Goal: Task Accomplishment & Management: Use online tool/utility

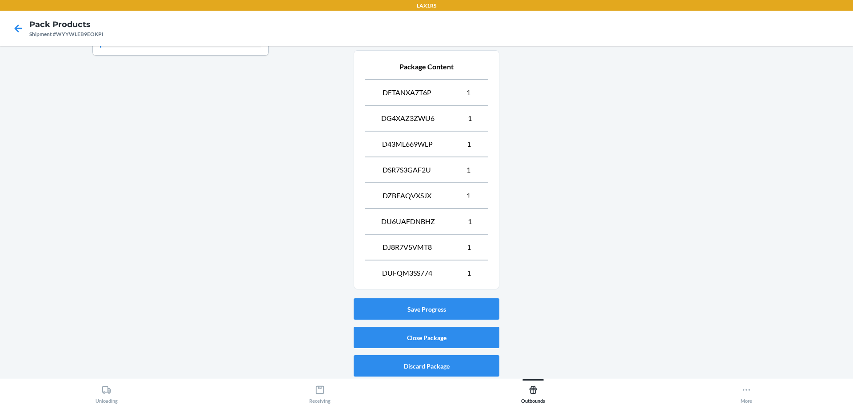
scroll to position [333, 0]
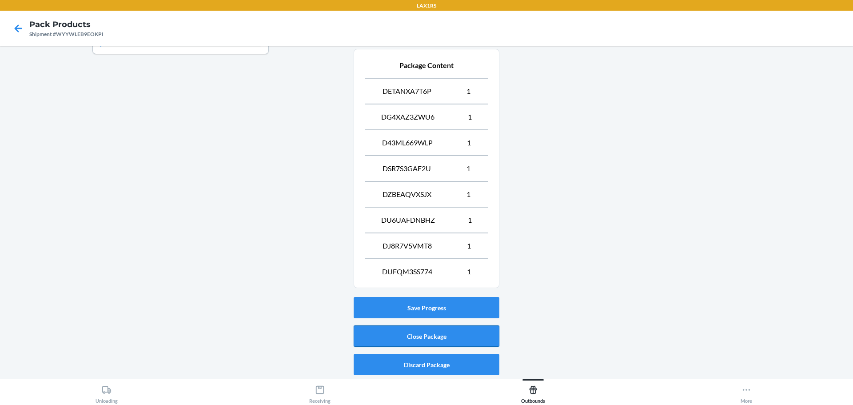
click at [436, 334] on button "Close Package" at bounding box center [427, 335] width 146 height 21
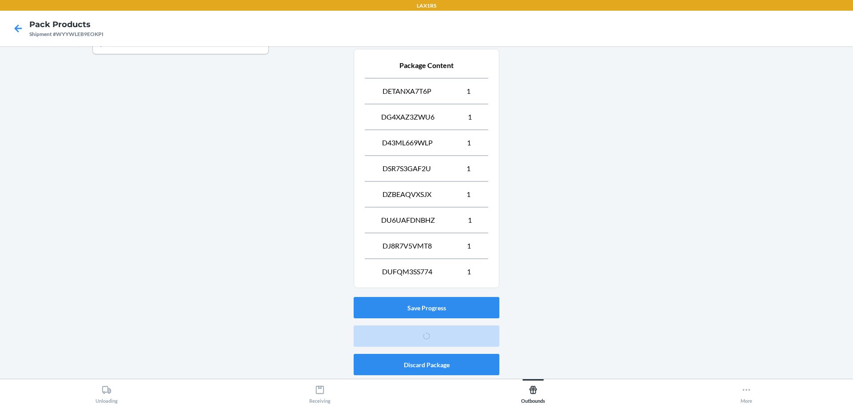
scroll to position [23, 0]
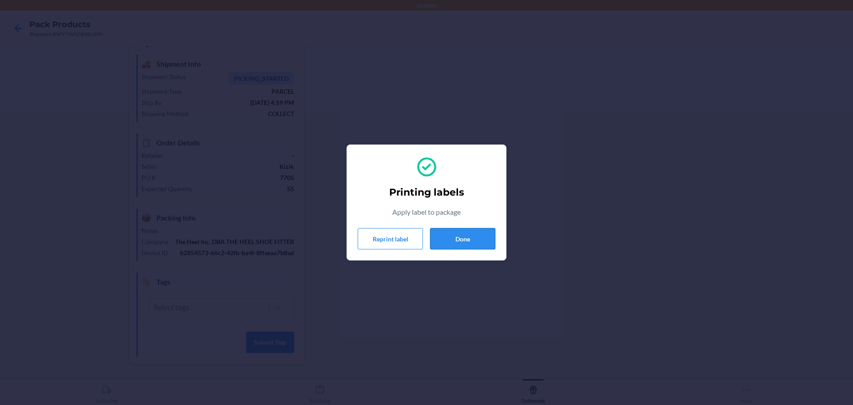
click at [461, 236] on button "Done" at bounding box center [462, 238] width 65 height 21
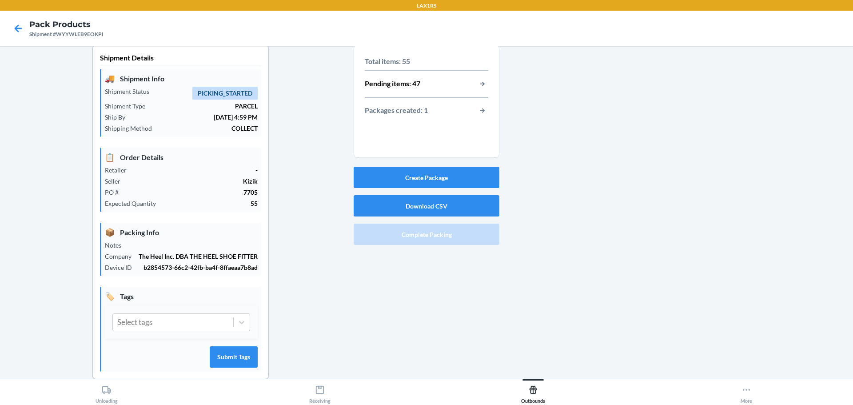
scroll to position [0, 0]
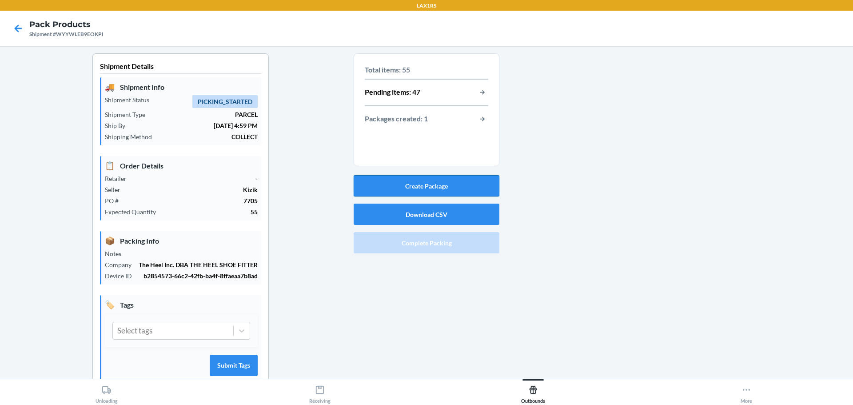
click at [423, 182] on button "Create Package" at bounding box center [427, 185] width 146 height 21
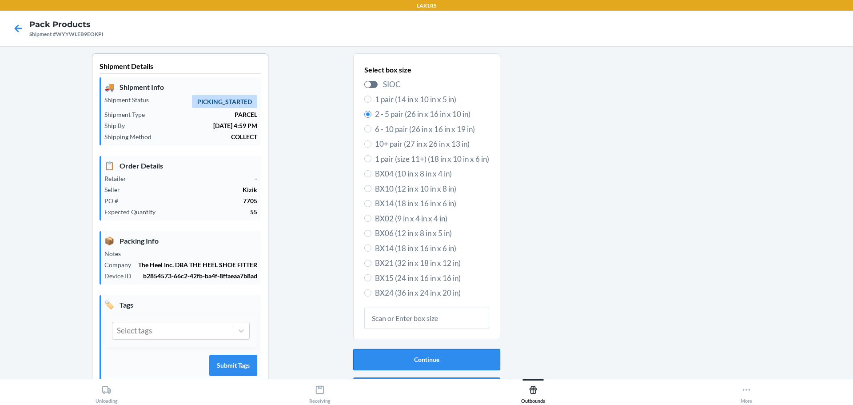
click at [436, 359] on button "Continue" at bounding box center [426, 359] width 147 height 21
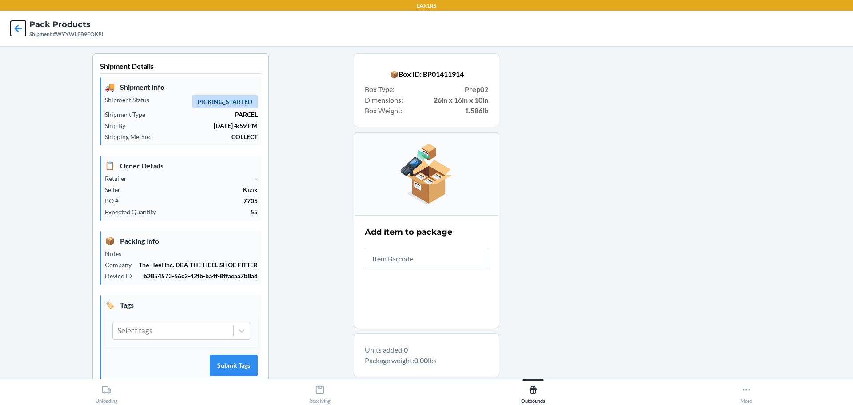
click at [23, 24] on icon at bounding box center [18, 28] width 15 height 15
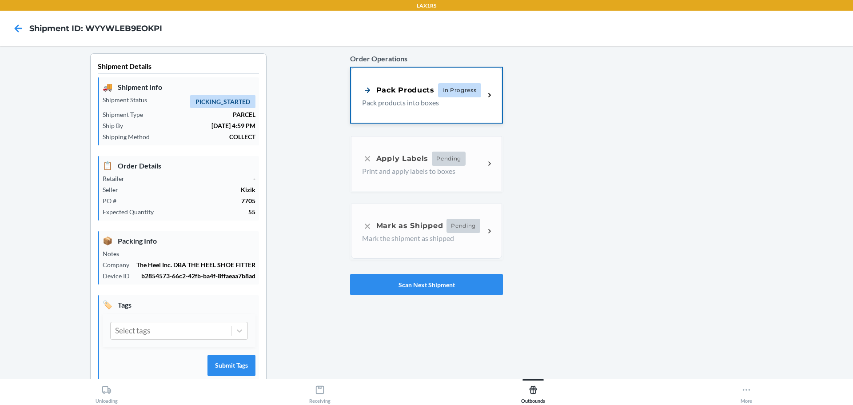
click at [480, 100] on div "Pack Products In Progress Pack products into boxes" at bounding box center [423, 95] width 123 height 25
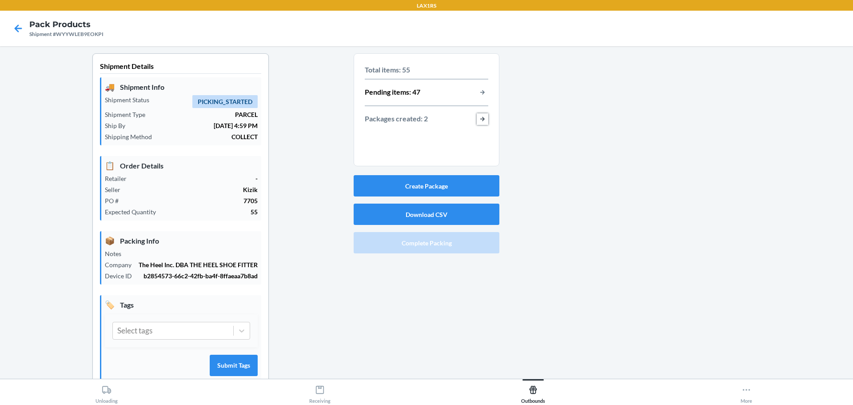
click at [479, 116] on button "button-view-packages-created" at bounding box center [483, 119] width 12 height 12
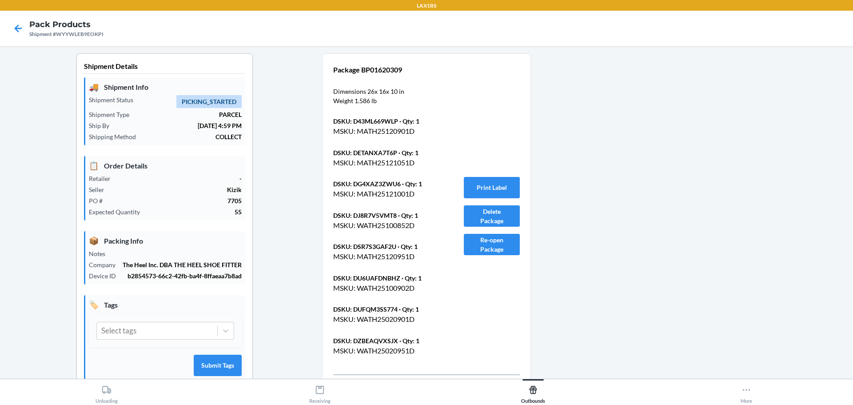
scroll to position [127, 0]
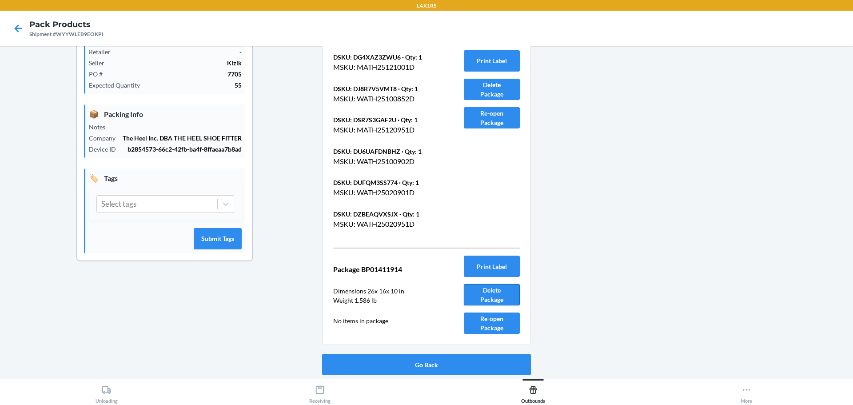
click at [497, 301] on button "Delete Package" at bounding box center [492, 294] width 56 height 21
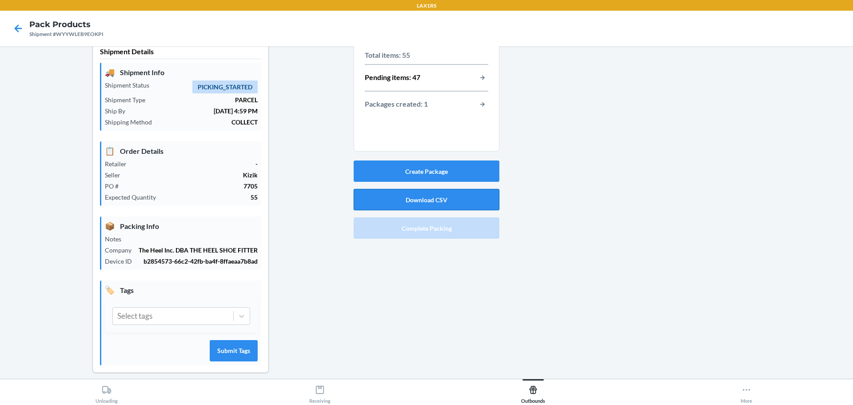
scroll to position [0, 0]
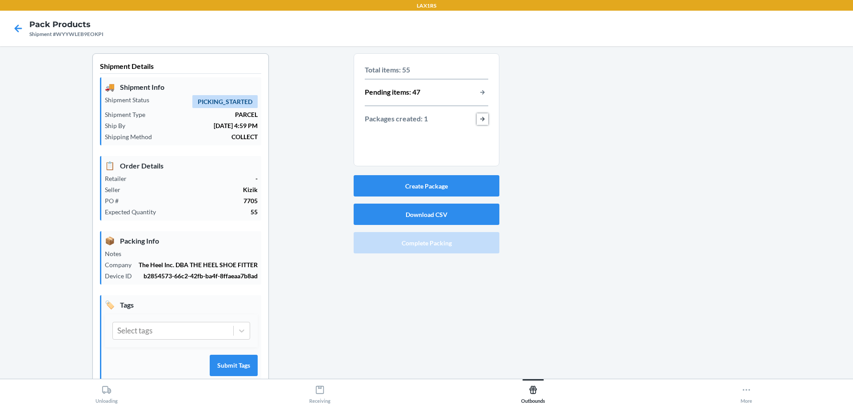
click at [479, 116] on button "button-view-packages-created" at bounding box center [483, 119] width 12 height 12
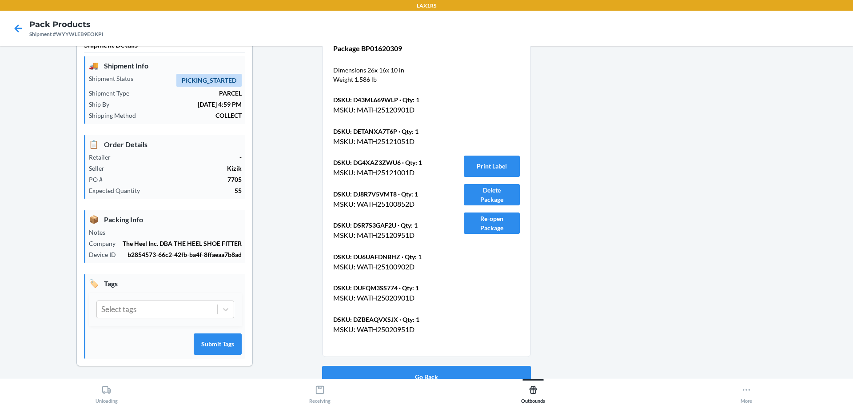
scroll to position [33, 0]
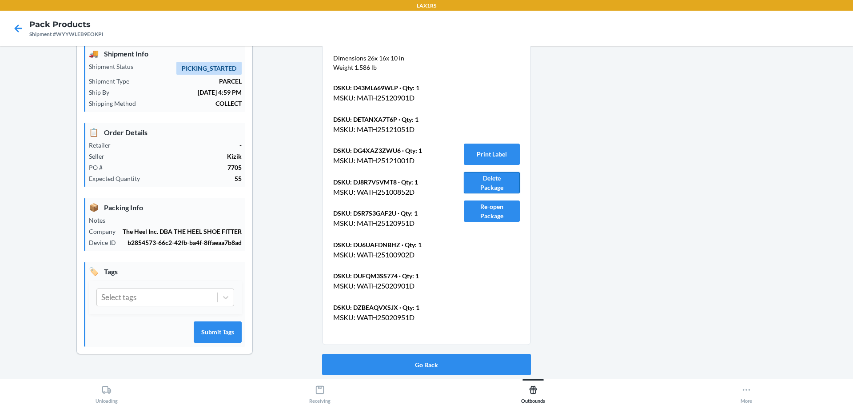
click at [476, 189] on button "Delete Package" at bounding box center [492, 182] width 56 height 21
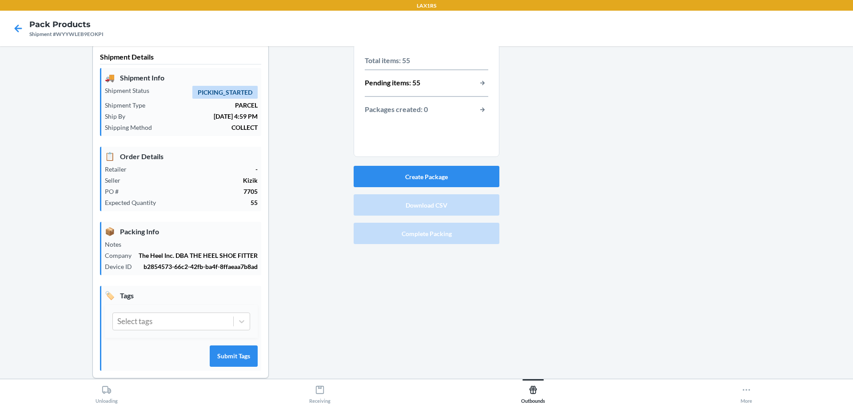
scroll to position [0, 0]
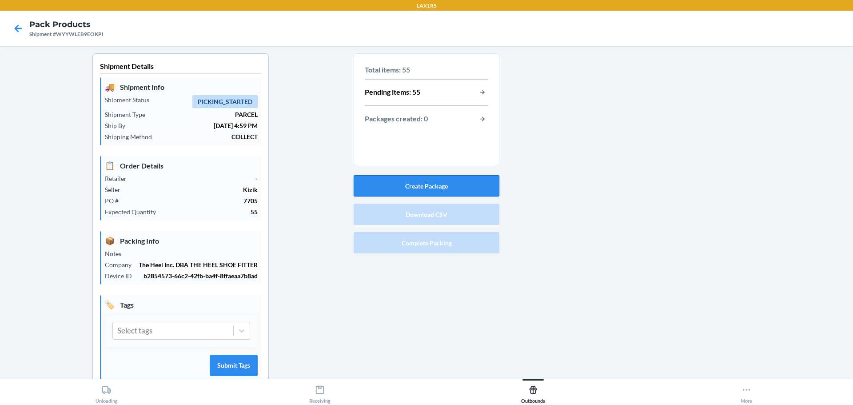
click at [452, 187] on button "Create Package" at bounding box center [427, 185] width 146 height 21
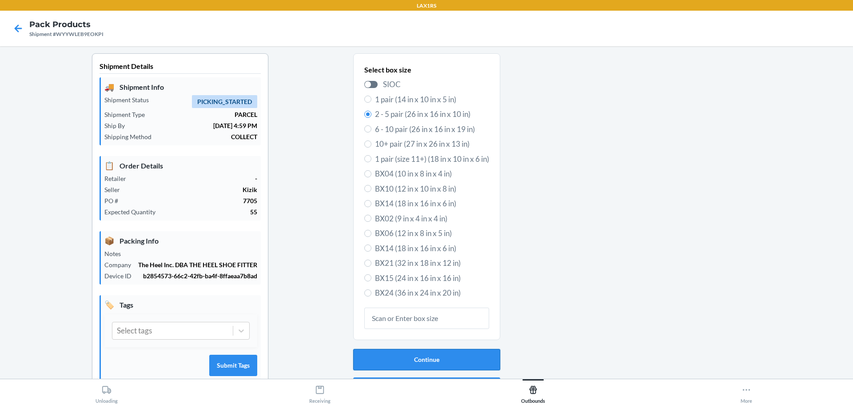
click at [452, 361] on button "Continue" at bounding box center [426, 359] width 147 height 21
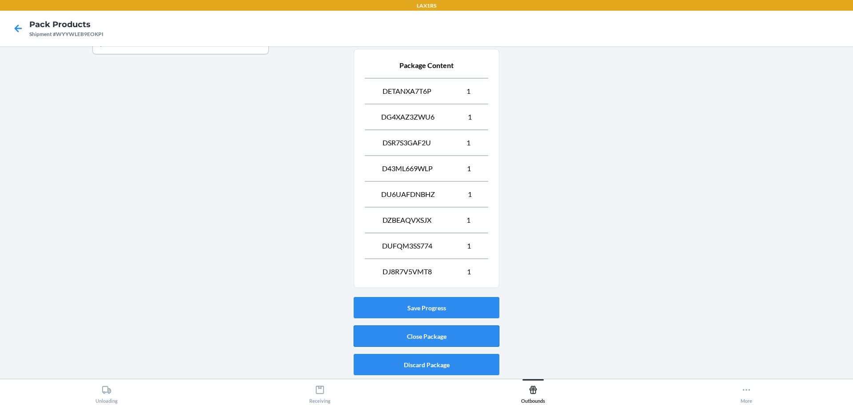
click at [412, 334] on button "Close Package" at bounding box center [427, 335] width 146 height 21
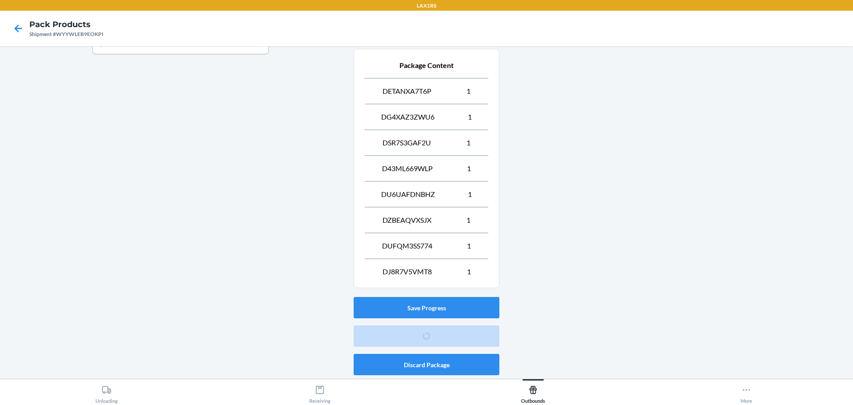
scroll to position [23, 0]
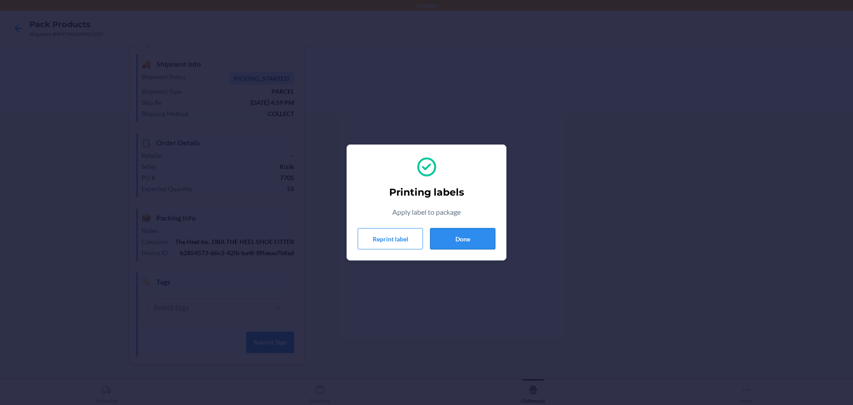
click at [471, 240] on button "Done" at bounding box center [462, 238] width 65 height 21
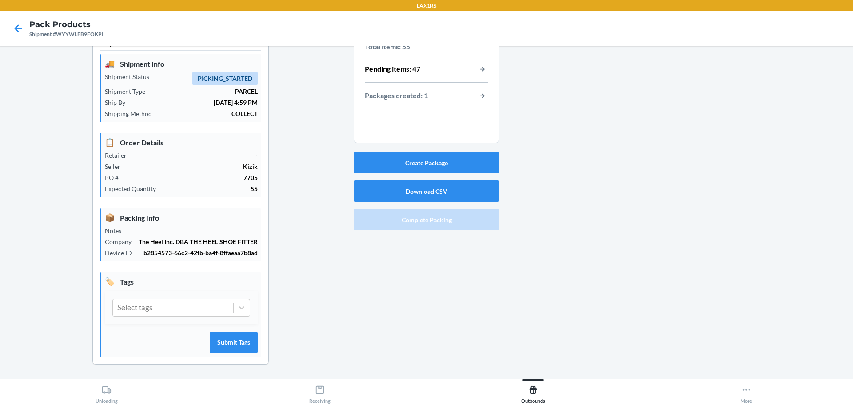
scroll to position [0, 0]
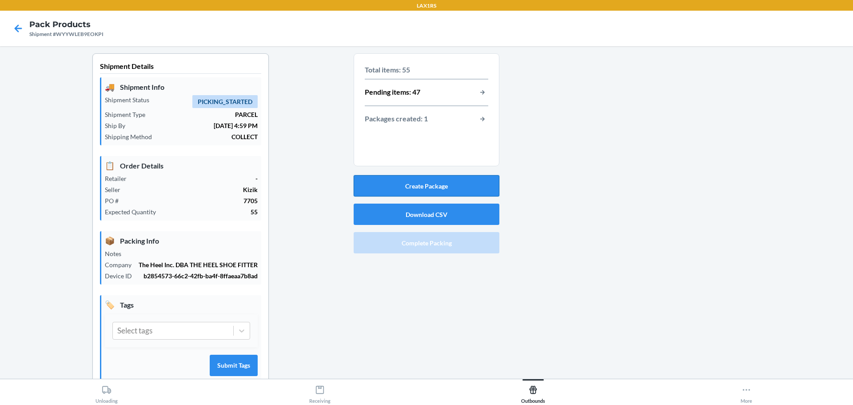
click at [434, 187] on button "Create Package" at bounding box center [427, 185] width 146 height 21
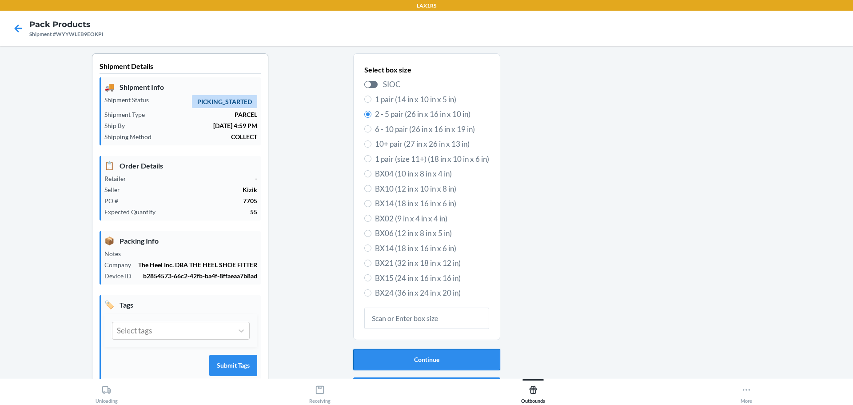
click at [450, 359] on button "Continue" at bounding box center [426, 359] width 147 height 21
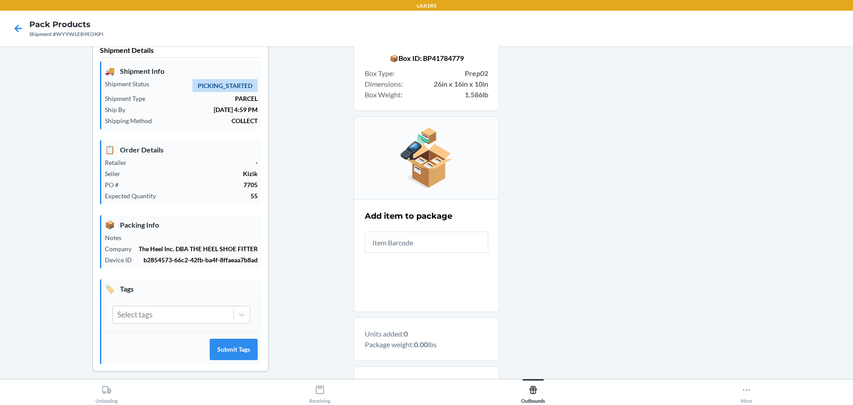
scroll to position [44, 0]
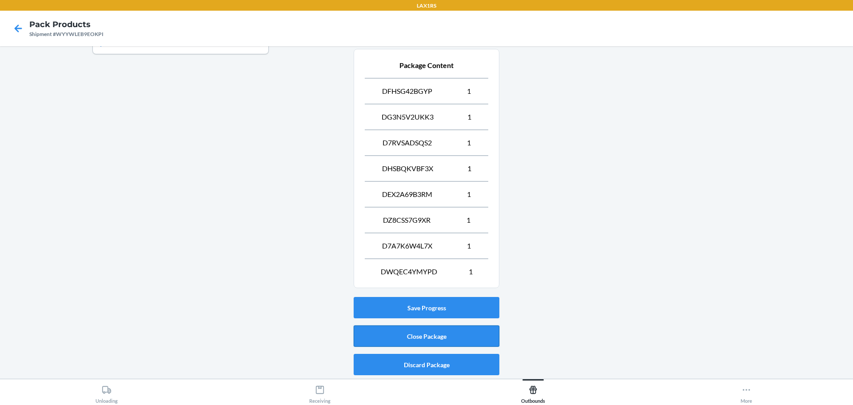
click at [447, 336] on button "Close Package" at bounding box center [427, 335] width 146 height 21
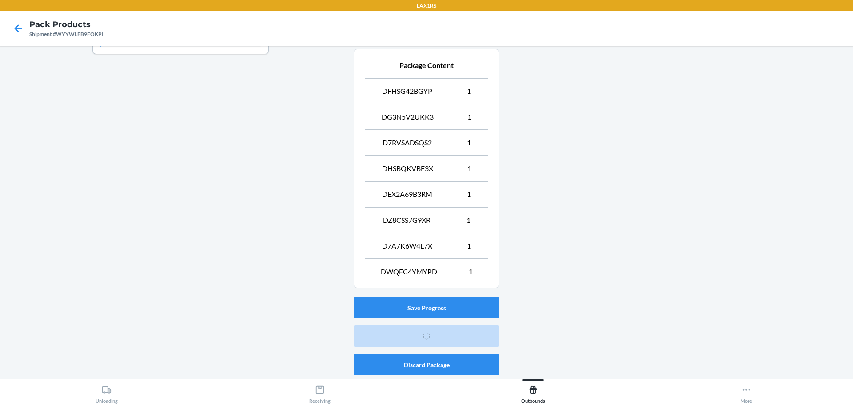
scroll to position [23, 0]
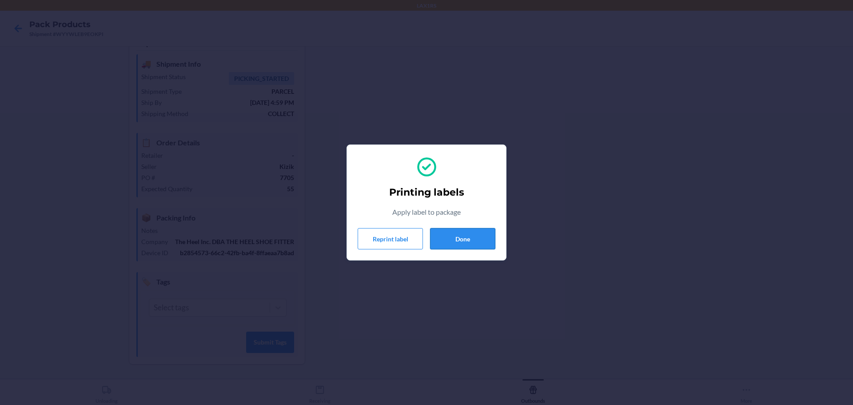
click at [479, 237] on button "Done" at bounding box center [462, 238] width 65 height 21
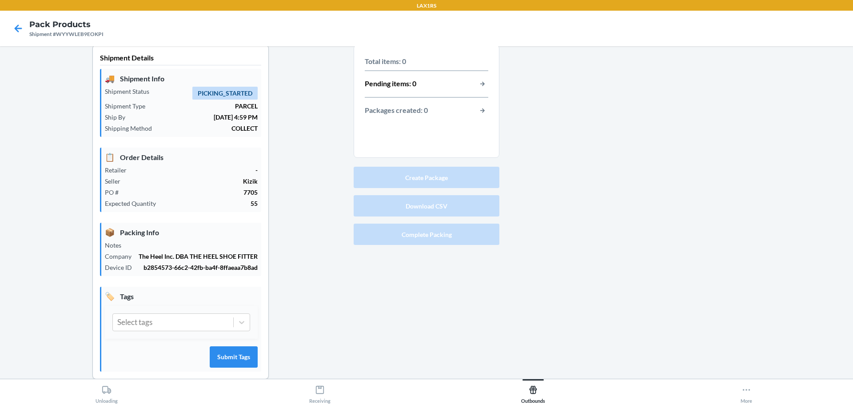
scroll to position [0, 0]
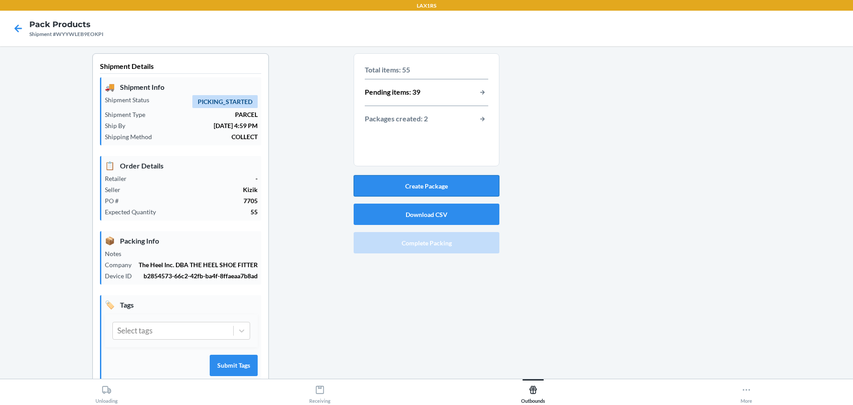
click at [430, 190] on button "Create Package" at bounding box center [427, 185] width 146 height 21
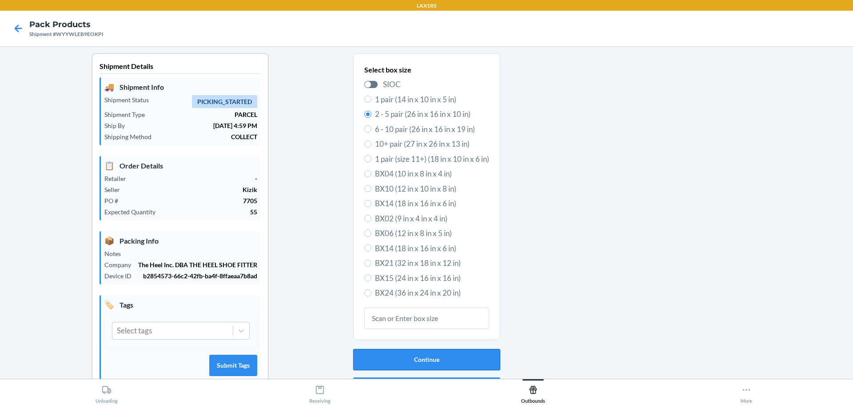
click at [446, 362] on button "Continue" at bounding box center [426, 359] width 147 height 21
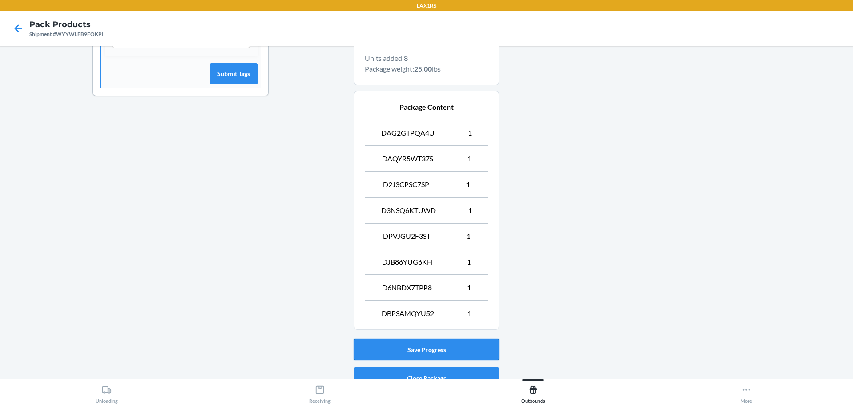
scroll to position [333, 0]
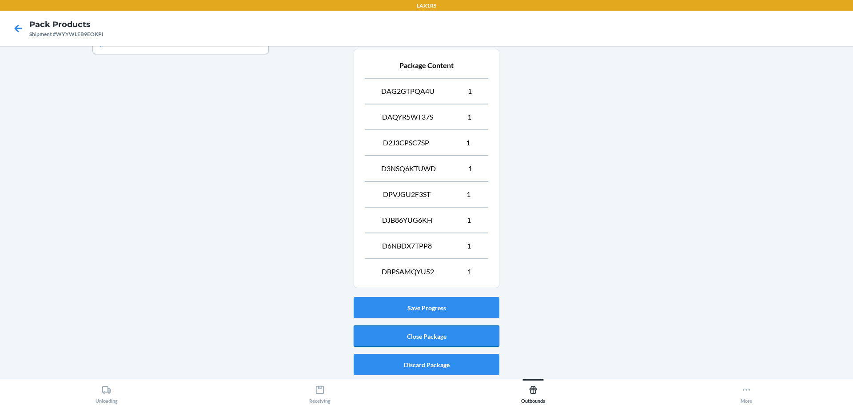
click at [445, 334] on button "Close Package" at bounding box center [427, 335] width 146 height 21
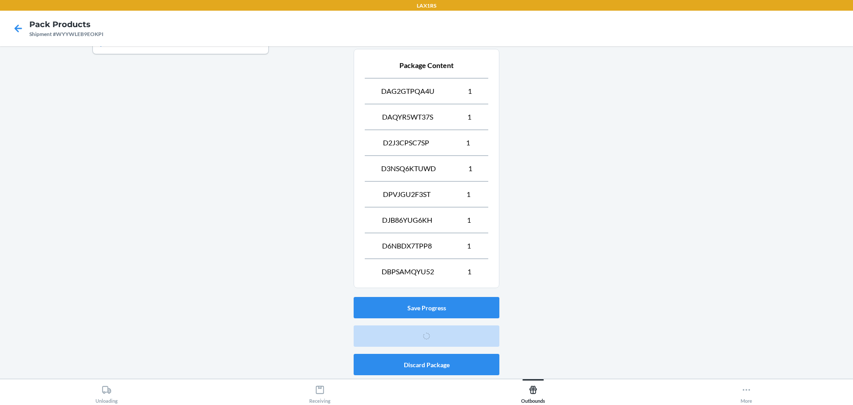
scroll to position [23, 0]
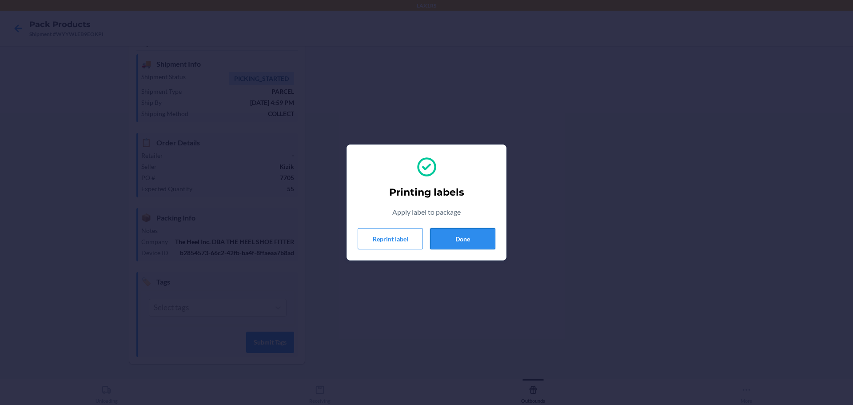
click at [458, 238] on button "Done" at bounding box center [462, 238] width 65 height 21
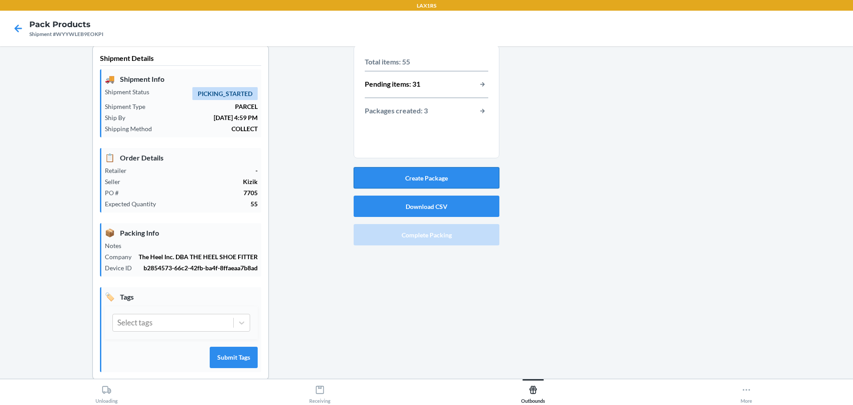
scroll to position [0, 0]
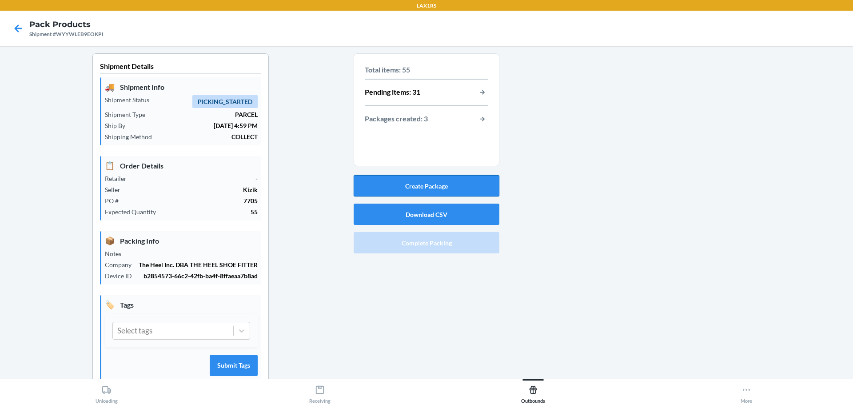
click at [426, 187] on button "Create Package" at bounding box center [427, 185] width 146 height 21
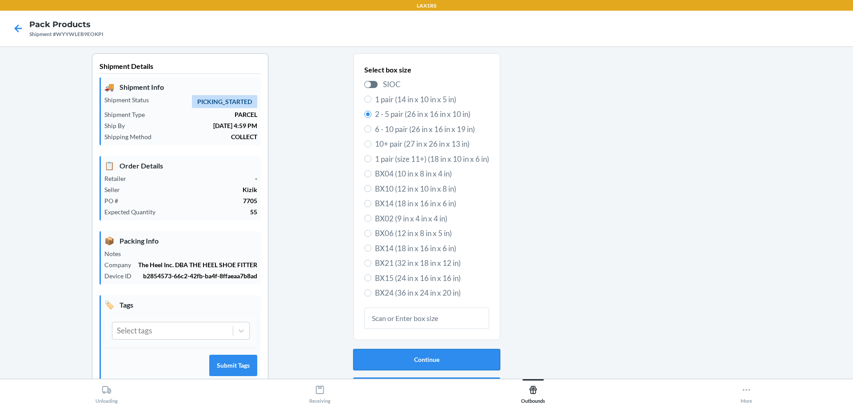
click at [449, 355] on button "Continue" at bounding box center [426, 359] width 147 height 21
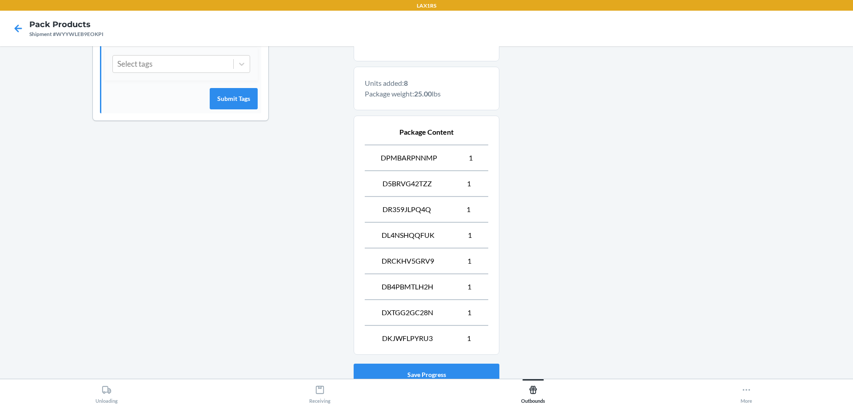
scroll to position [333, 0]
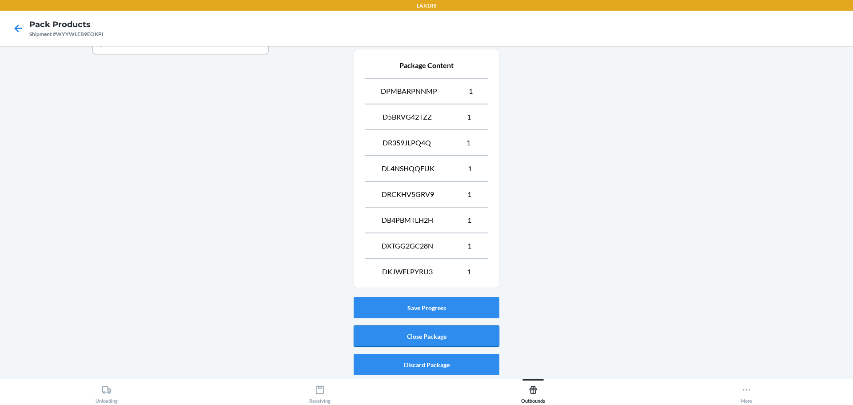
click at [440, 339] on button "Close Package" at bounding box center [427, 335] width 146 height 21
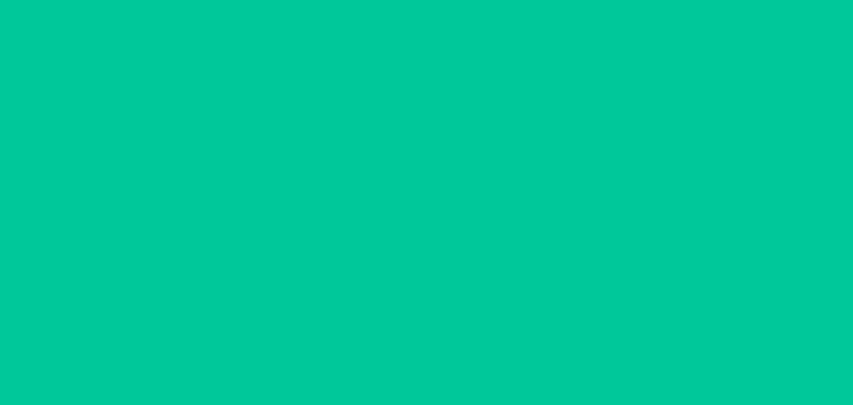
scroll to position [23, 0]
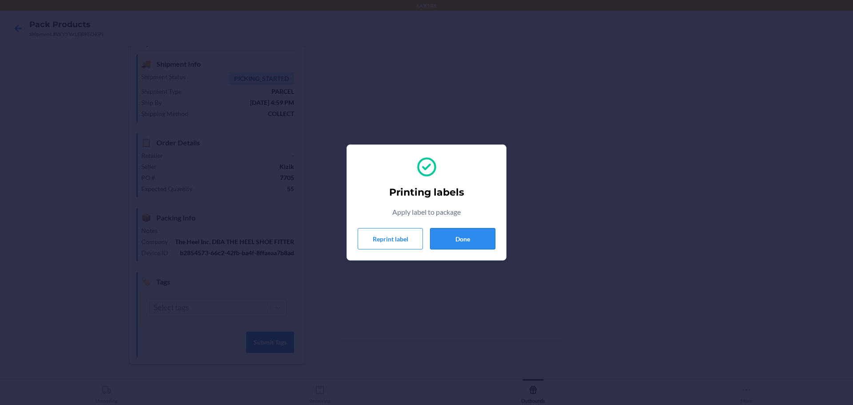
click at [480, 242] on button "Done" at bounding box center [462, 238] width 65 height 21
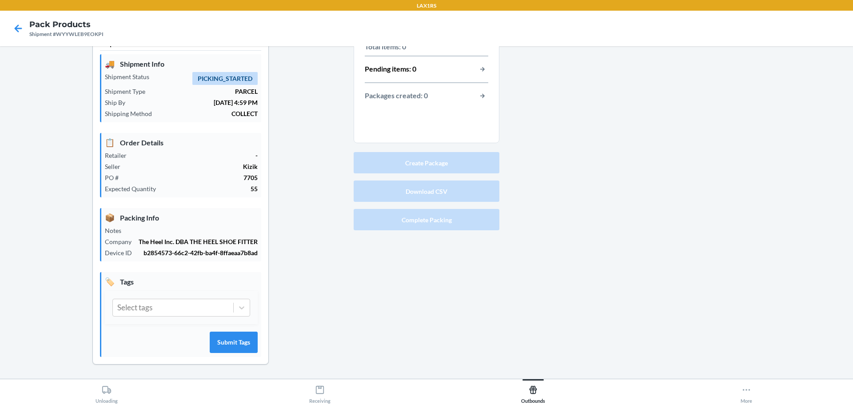
scroll to position [0, 0]
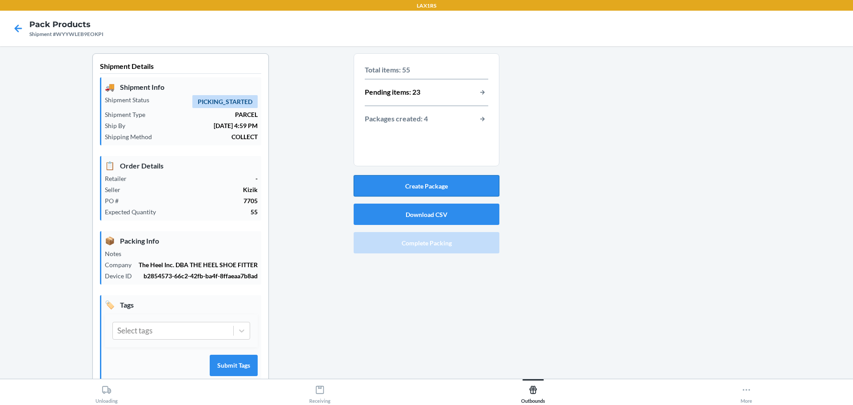
click at [438, 190] on button "Create Package" at bounding box center [427, 185] width 146 height 21
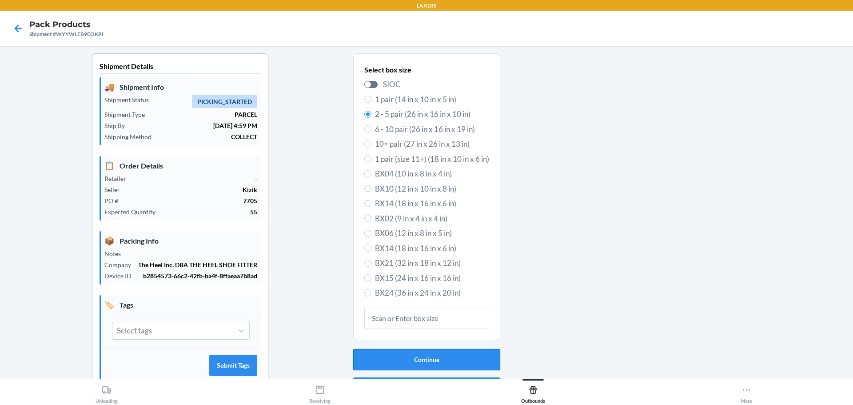
click at [446, 360] on button "Continue" at bounding box center [426, 359] width 147 height 21
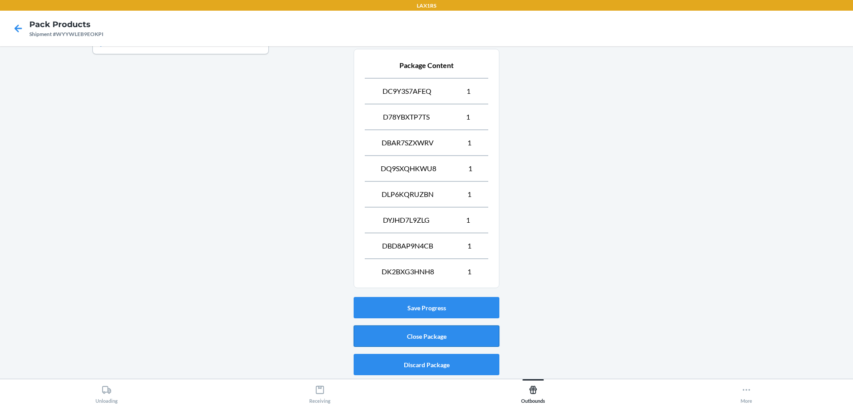
click at [455, 337] on button "Close Package" at bounding box center [427, 335] width 146 height 21
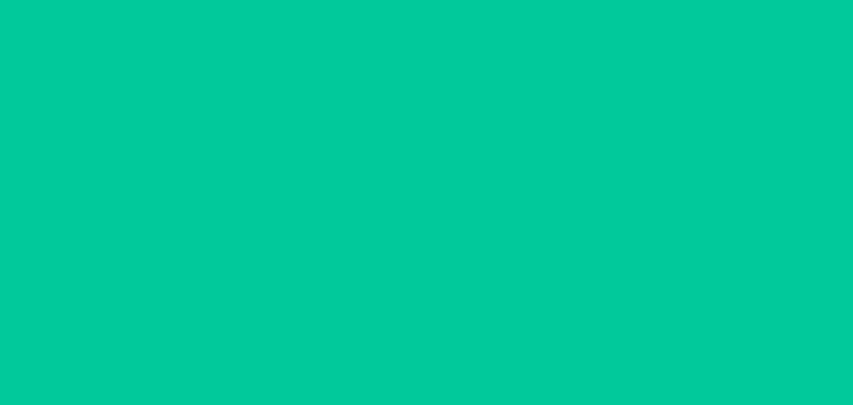
scroll to position [23, 0]
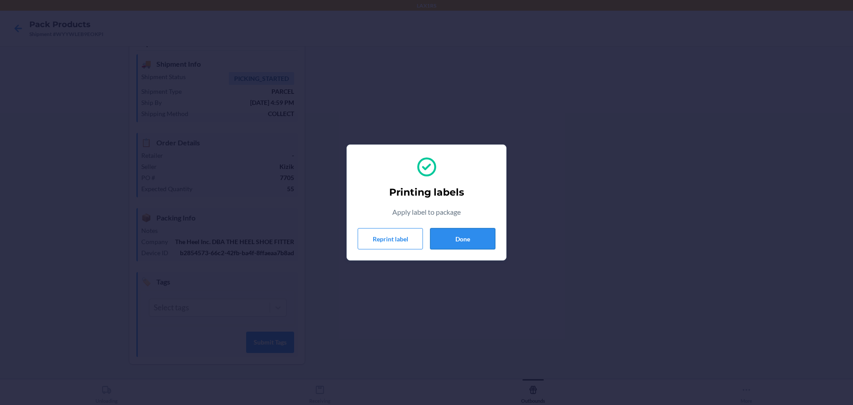
click at [462, 243] on button "Done" at bounding box center [462, 238] width 65 height 21
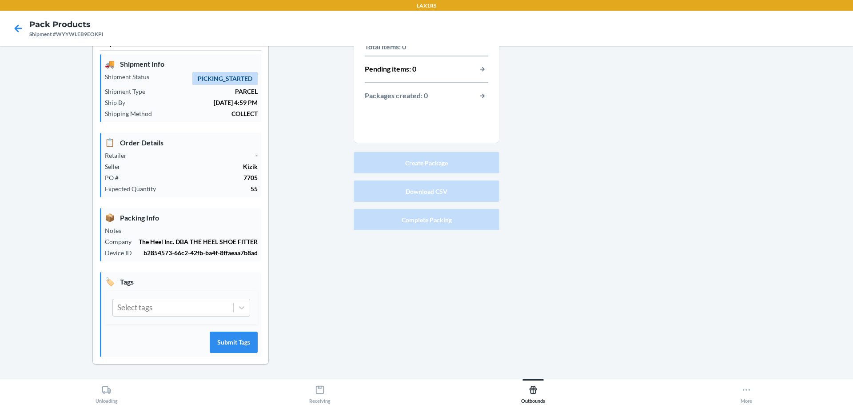
scroll to position [0, 0]
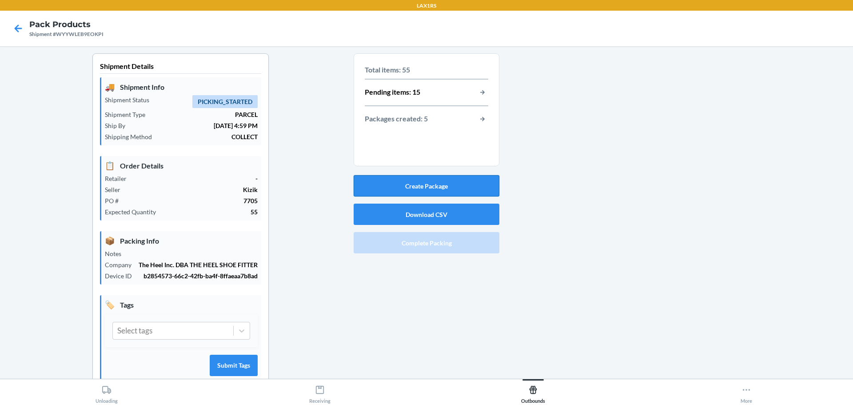
click at [427, 181] on button "Create Package" at bounding box center [427, 185] width 146 height 21
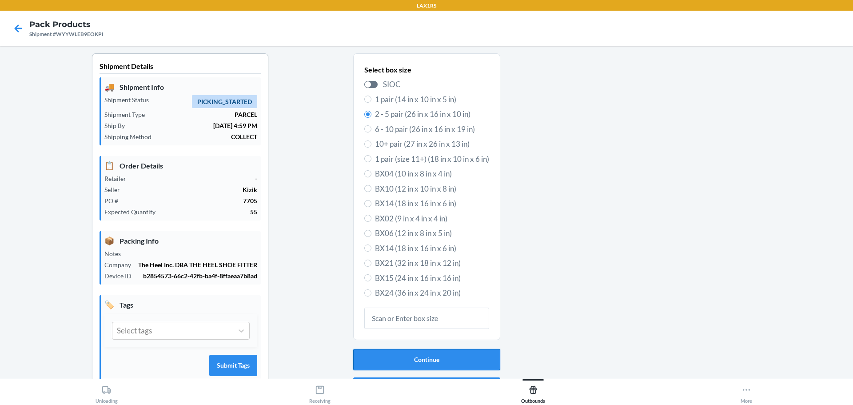
click at [451, 358] on button "Continue" at bounding box center [426, 359] width 147 height 21
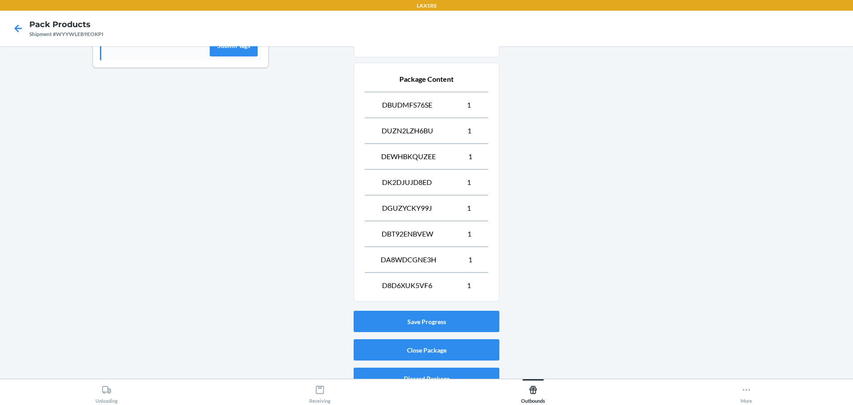
scroll to position [333, 0]
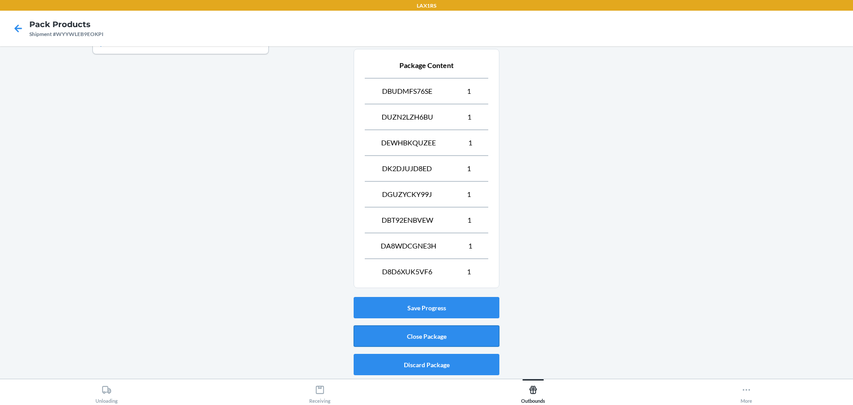
click at [437, 334] on button "Close Package" at bounding box center [427, 335] width 146 height 21
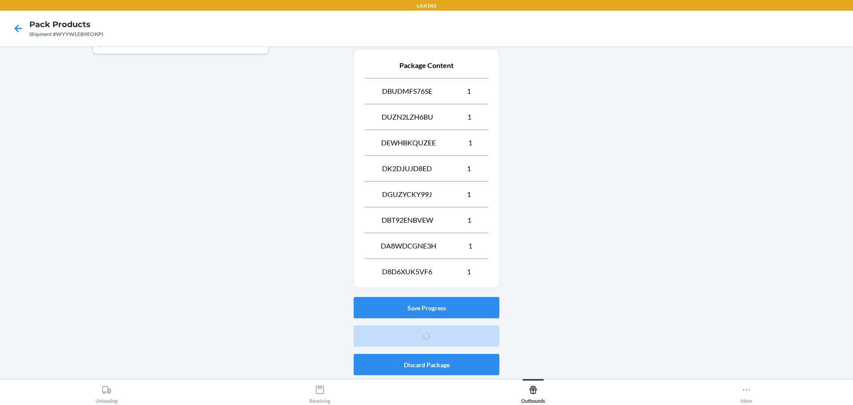
scroll to position [23, 0]
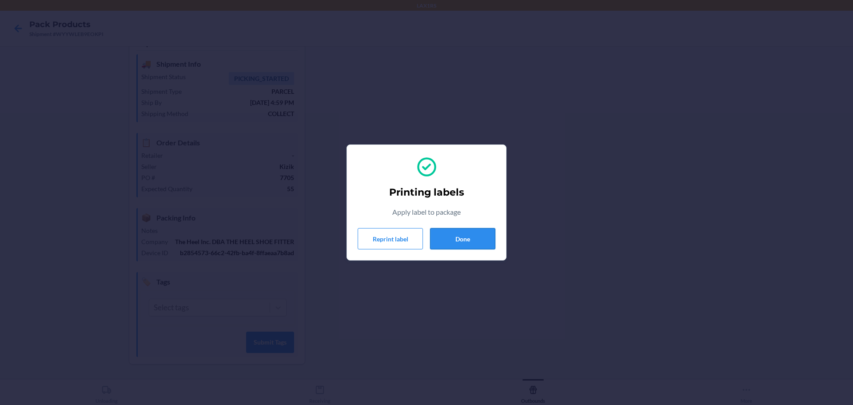
click at [471, 237] on button "Done" at bounding box center [462, 238] width 65 height 21
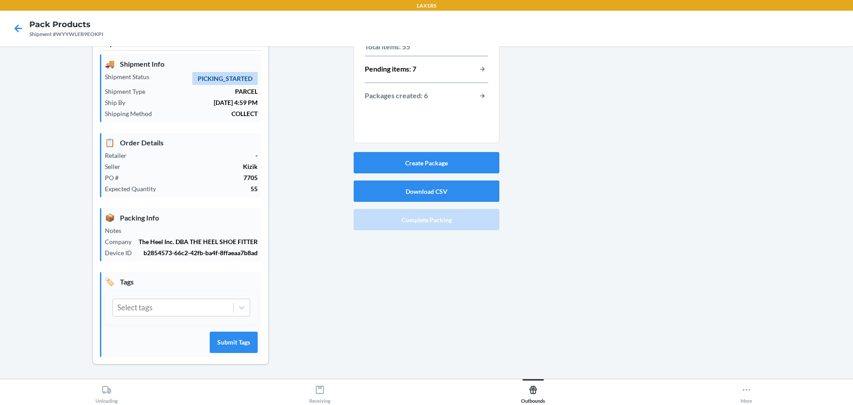
scroll to position [0, 0]
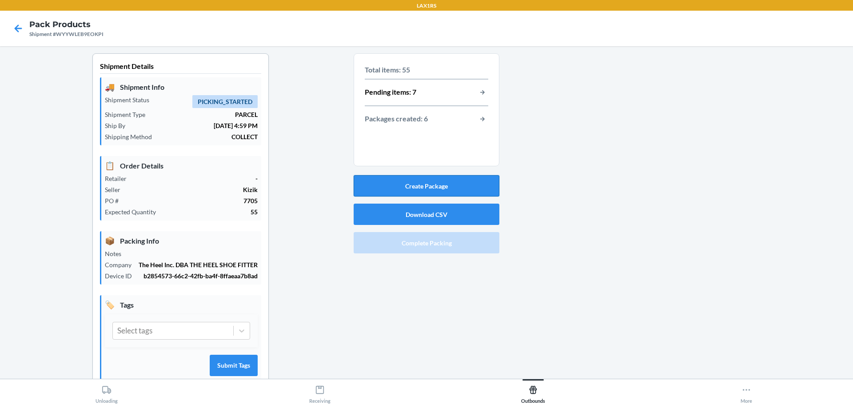
click at [431, 189] on button "Create Package" at bounding box center [427, 185] width 146 height 21
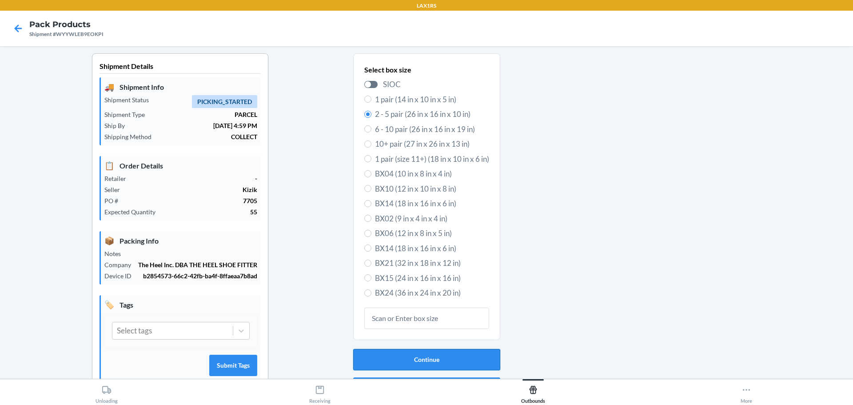
click at [435, 354] on button "Continue" at bounding box center [426, 359] width 147 height 21
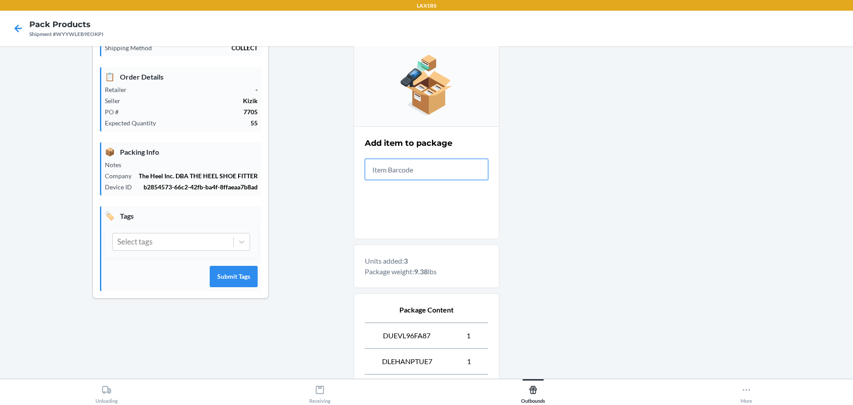
scroll to position [204, 0]
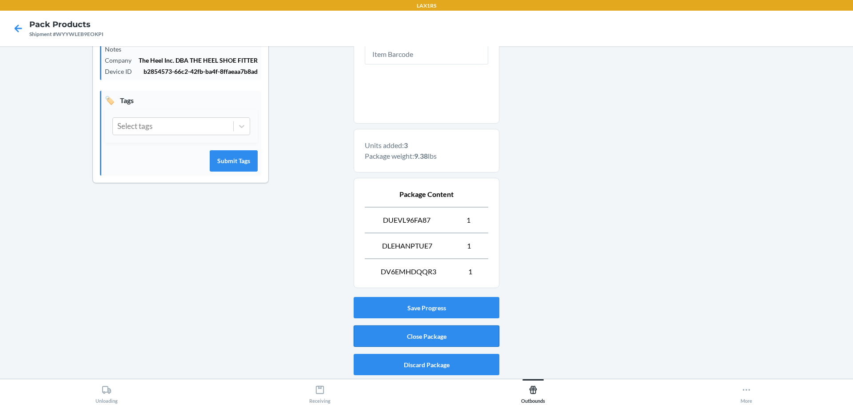
click at [432, 333] on button "Close Package" at bounding box center [427, 335] width 146 height 21
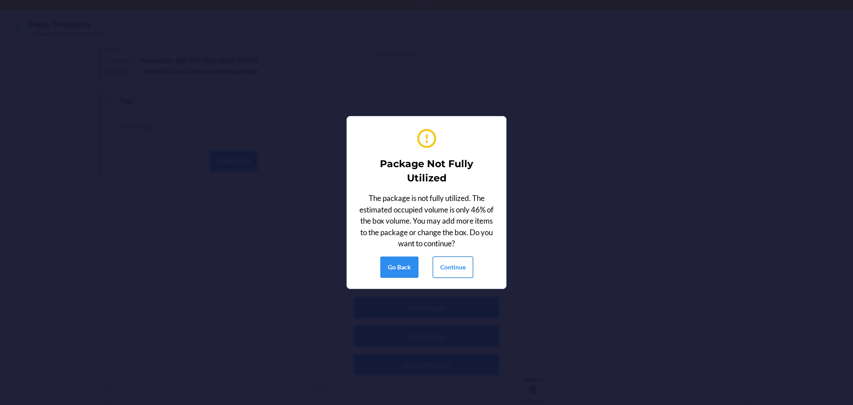
click at [455, 273] on button "Continue" at bounding box center [453, 266] width 40 height 21
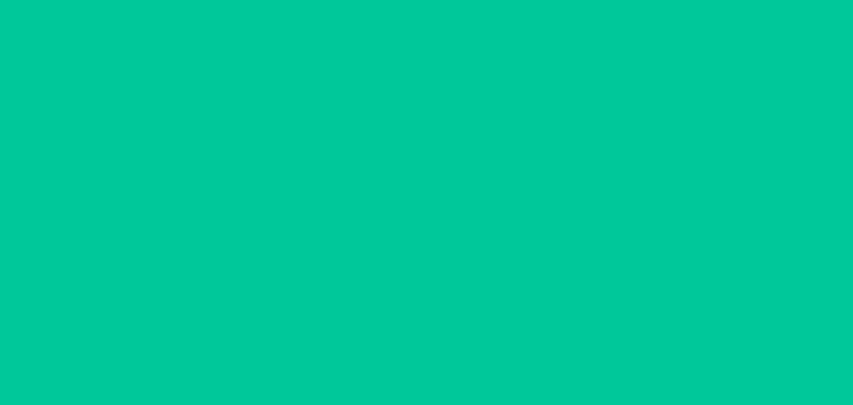
scroll to position [23, 0]
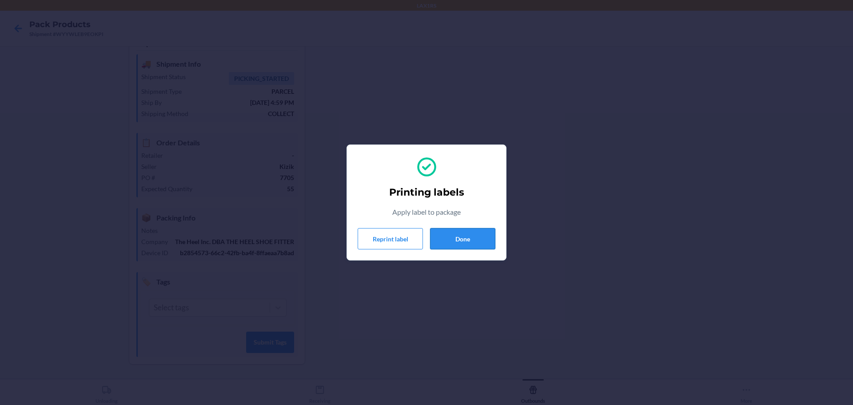
click at [478, 232] on button "Done" at bounding box center [462, 238] width 65 height 21
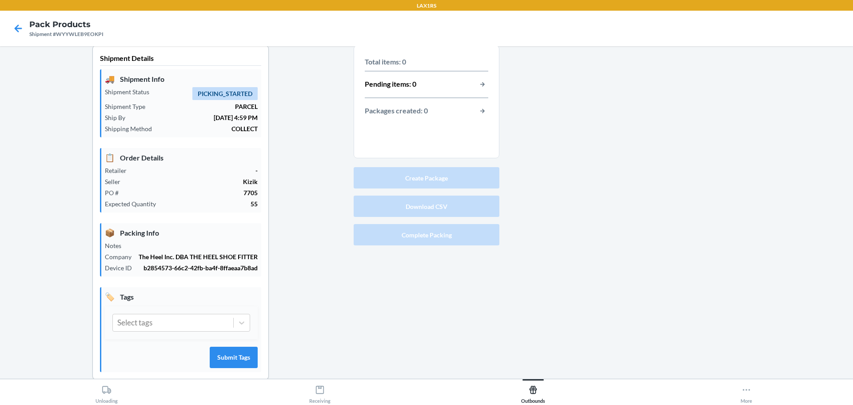
scroll to position [0, 0]
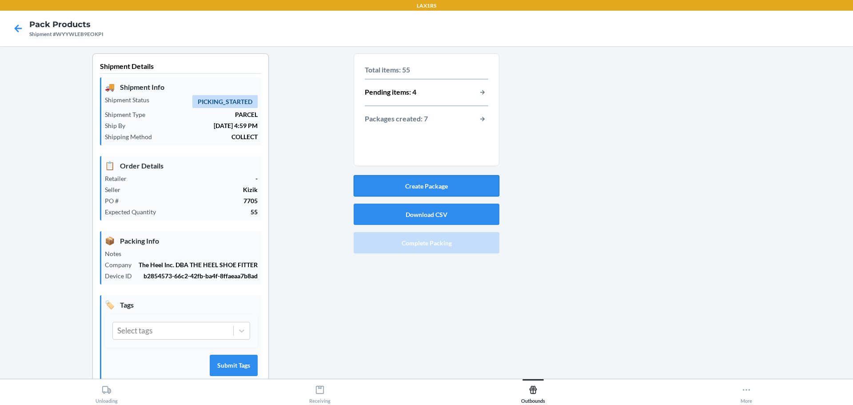
click at [431, 189] on button "Create Package" at bounding box center [427, 185] width 146 height 21
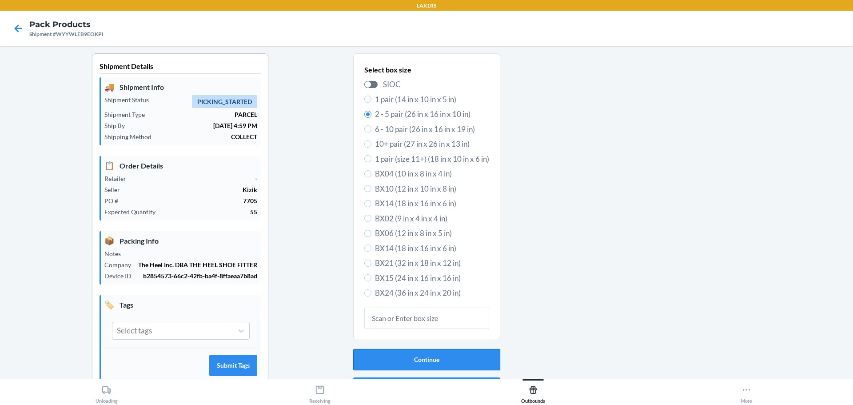
click at [438, 351] on button "Continue" at bounding box center [426, 359] width 147 height 21
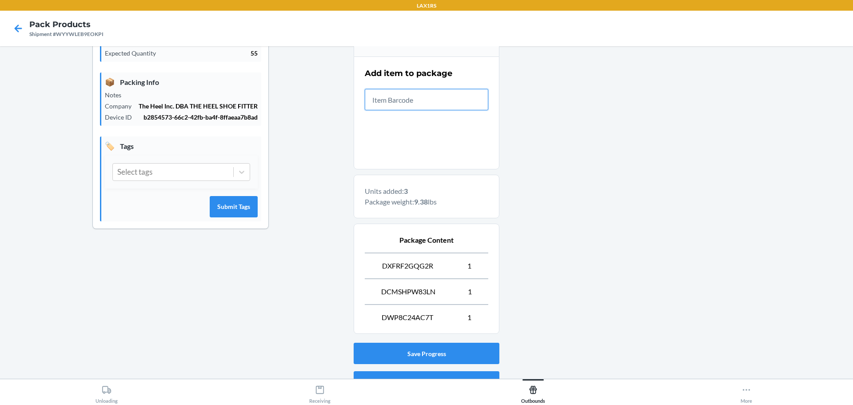
scroll to position [204, 0]
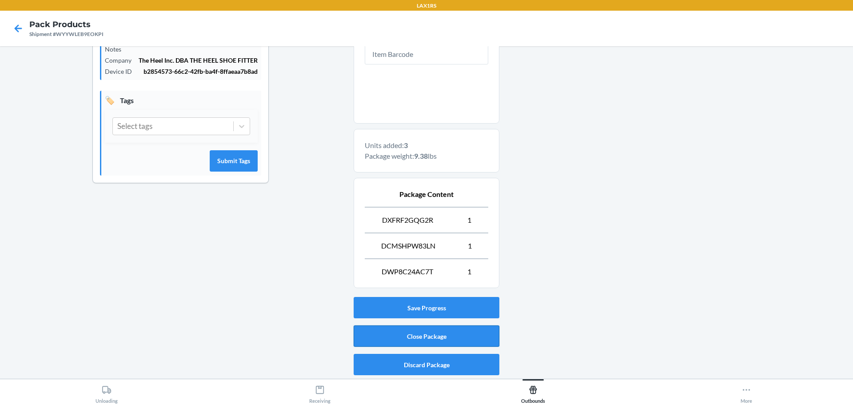
click at [432, 333] on button "Close Package" at bounding box center [427, 335] width 146 height 21
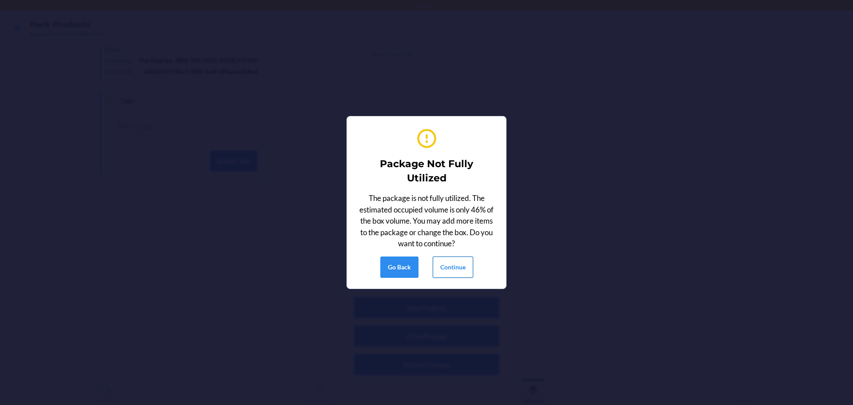
click at [448, 268] on button "Continue" at bounding box center [453, 266] width 40 height 21
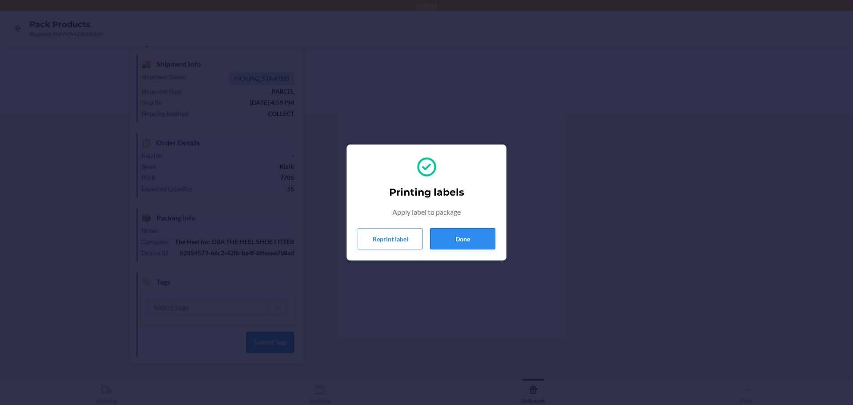
click at [445, 246] on button "Done" at bounding box center [462, 238] width 65 height 21
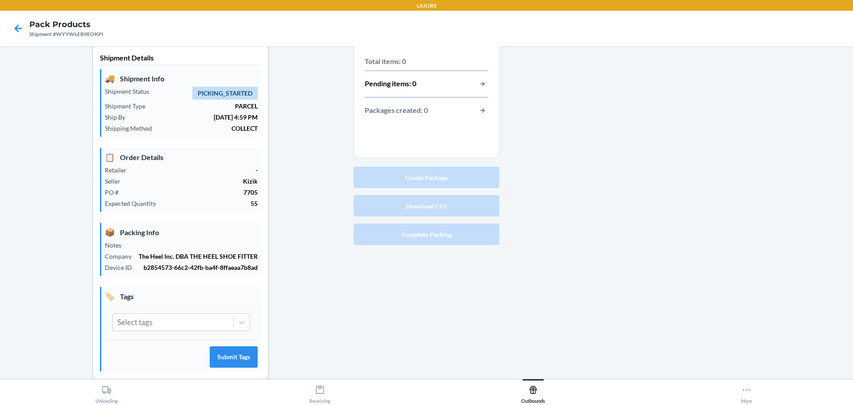
scroll to position [0, 0]
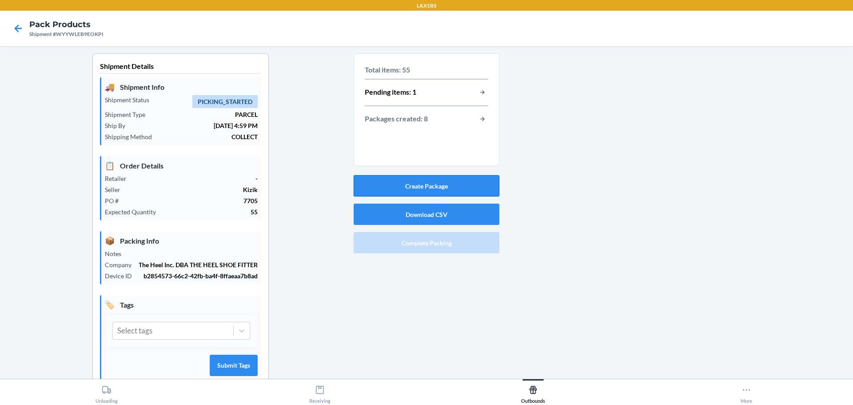
click at [426, 184] on button "Create Package" at bounding box center [427, 185] width 146 height 21
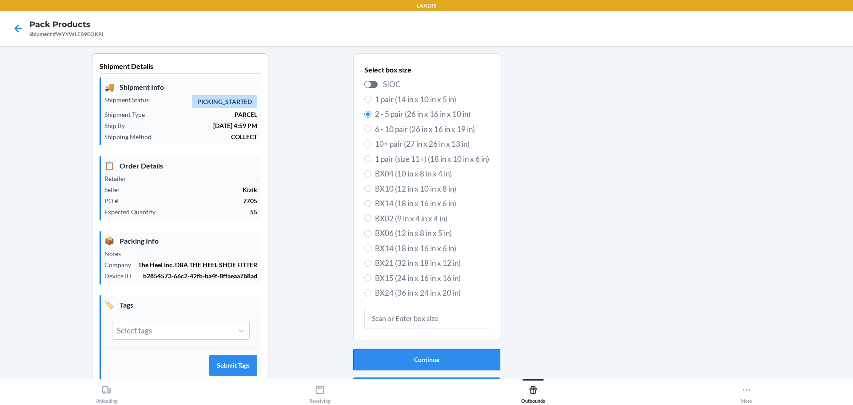
click at [433, 356] on button "Continue" at bounding box center [426, 359] width 147 height 21
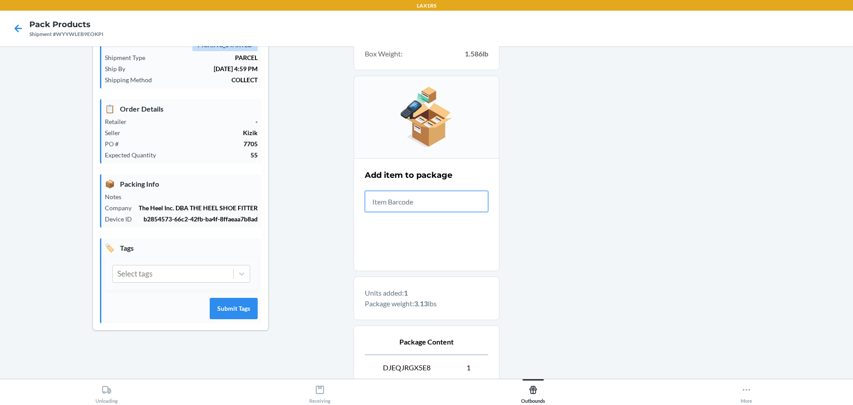
scroll to position [153, 0]
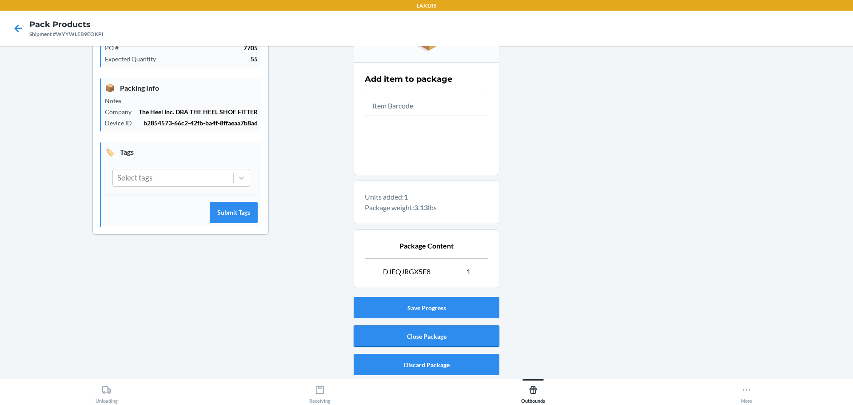
click at [422, 330] on button "Close Package" at bounding box center [427, 335] width 146 height 21
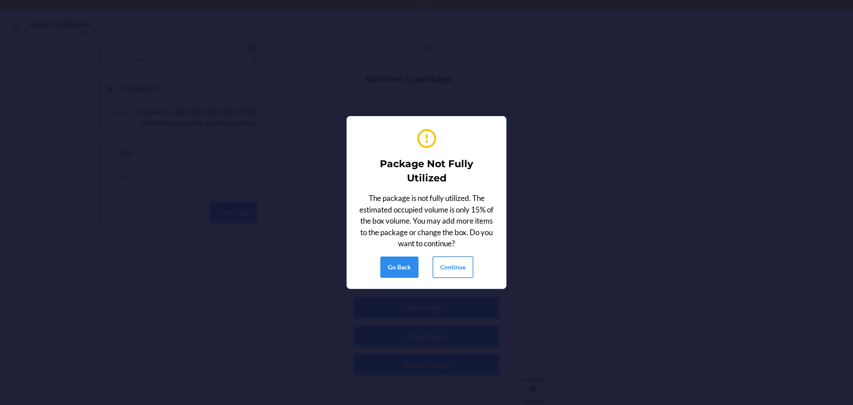
click at [450, 272] on button "Continue" at bounding box center [453, 266] width 40 height 21
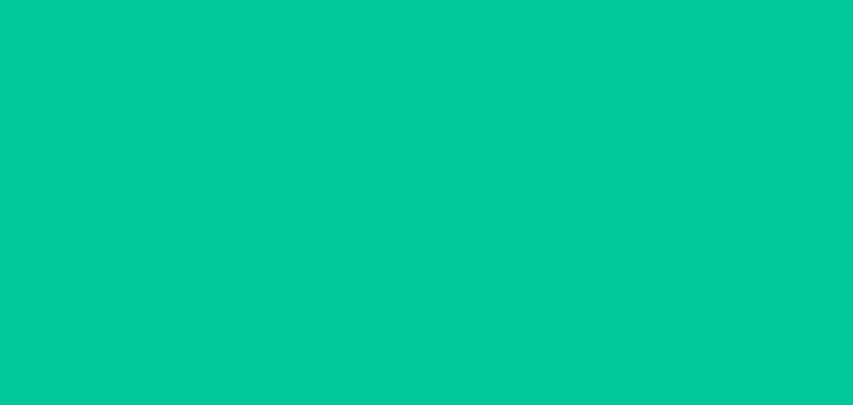
scroll to position [23, 0]
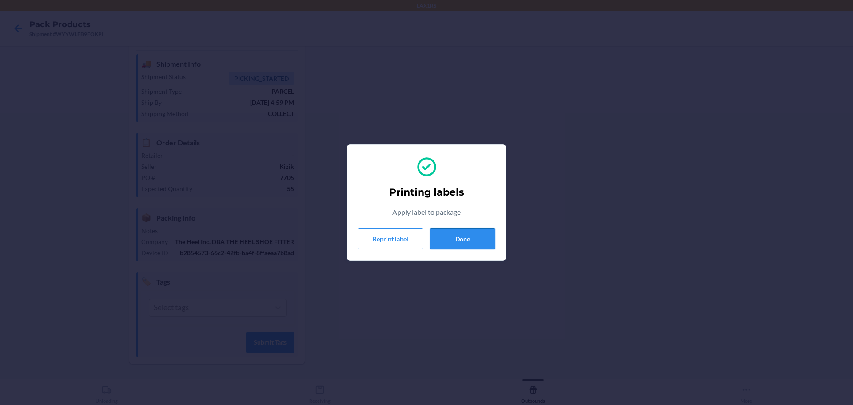
click at [461, 236] on button "Done" at bounding box center [462, 238] width 65 height 21
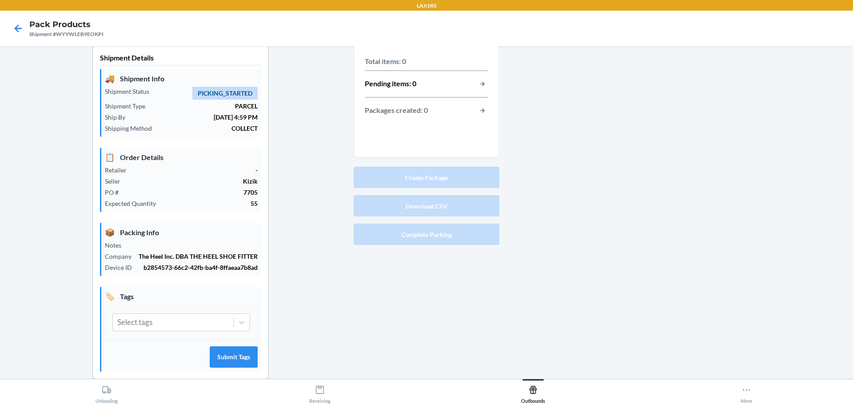
scroll to position [0, 0]
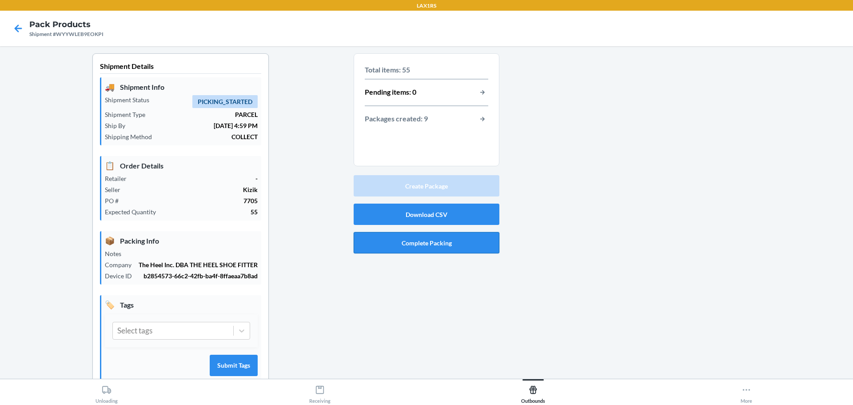
click at [449, 238] on button "Complete Packing" at bounding box center [427, 242] width 146 height 21
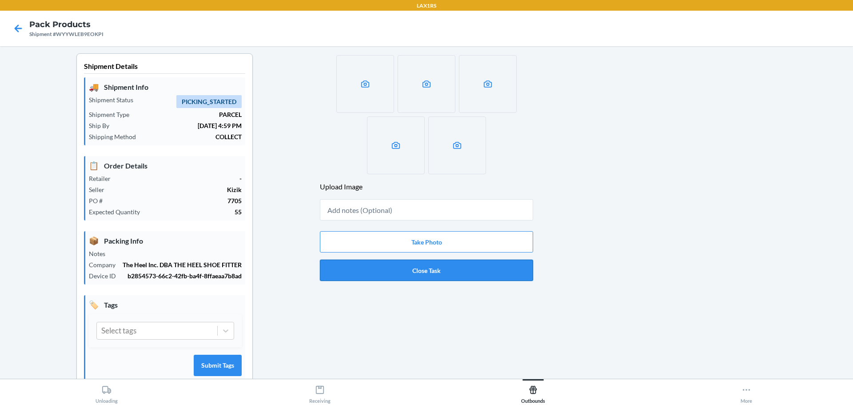
click at [445, 276] on button "Close Task" at bounding box center [426, 269] width 213 height 21
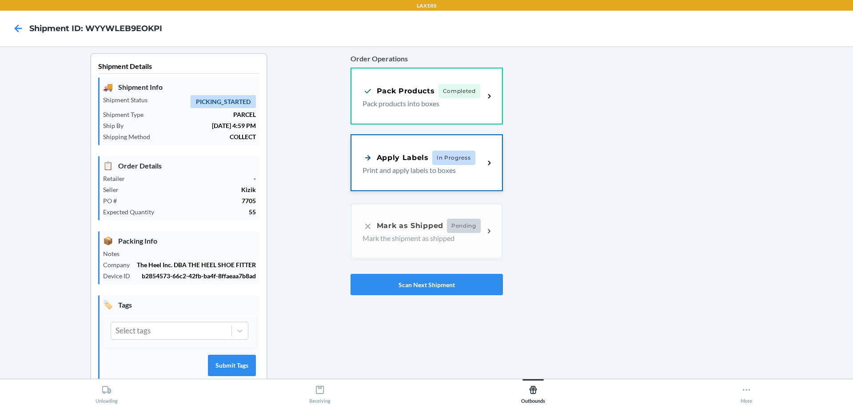
click at [440, 159] on span "In Progress" at bounding box center [453, 158] width 43 height 14
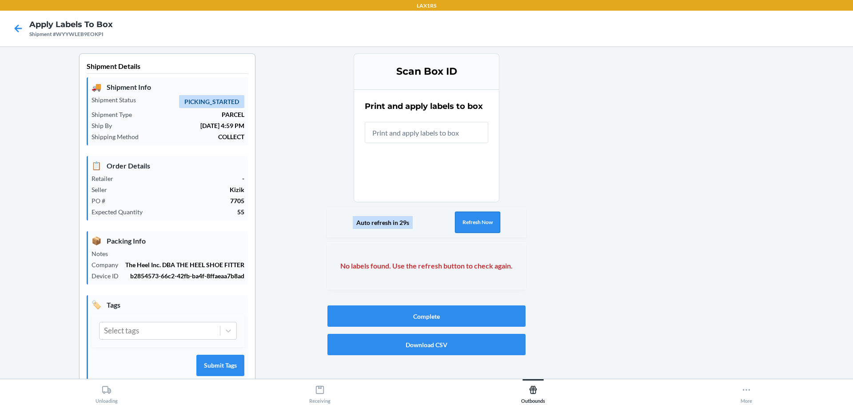
click at [470, 222] on button "Refresh Now" at bounding box center [477, 221] width 45 height 21
click at [476, 225] on button "Refresh Now" at bounding box center [477, 221] width 45 height 21
click at [16, 33] on icon at bounding box center [18, 28] width 15 height 15
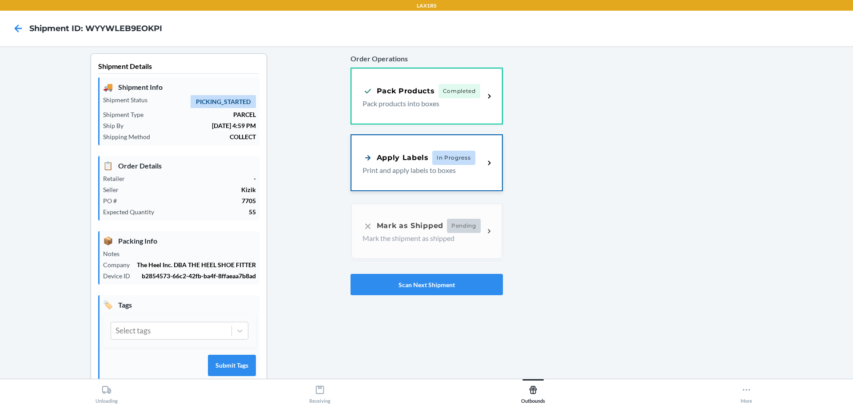
click at [467, 155] on span "In Progress" at bounding box center [453, 158] width 43 height 14
click at [476, 158] on div "Apply Labels In Progress" at bounding box center [423, 158] width 122 height 14
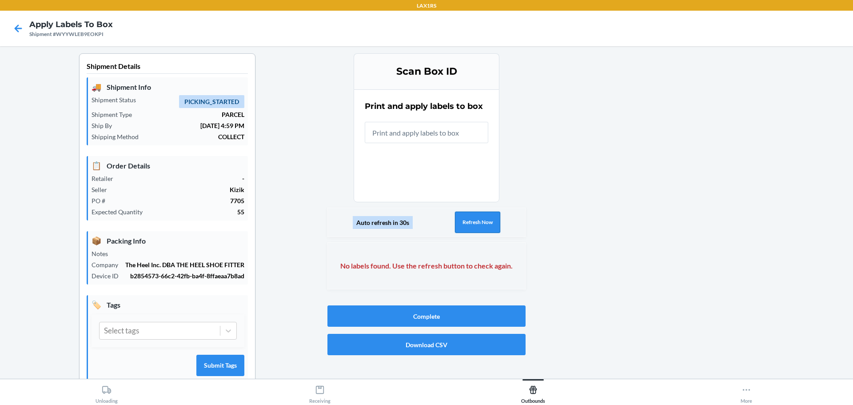
click at [477, 229] on button "Refresh Now" at bounding box center [477, 221] width 45 height 21
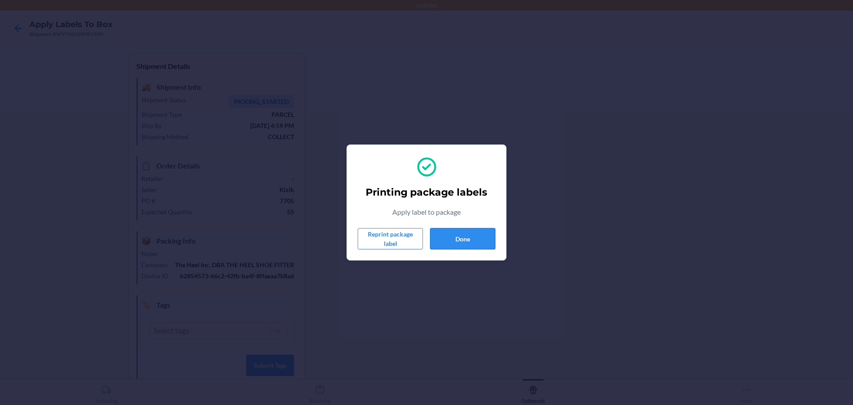
click at [463, 235] on button "Done" at bounding box center [462, 238] width 65 height 21
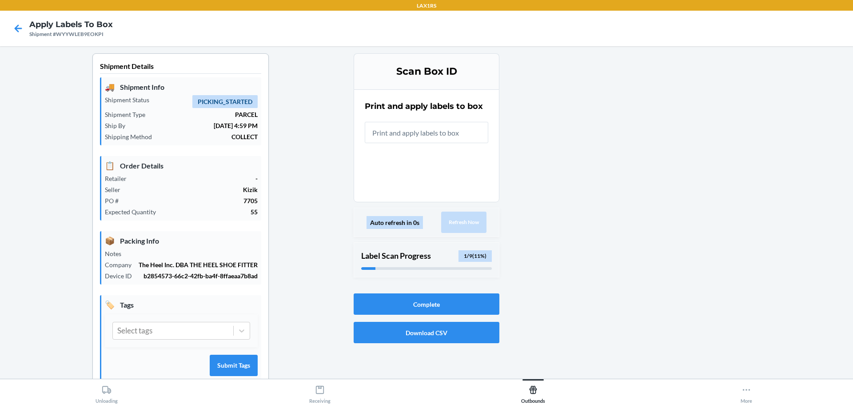
scroll to position [23, 0]
